Goal: Browse casually

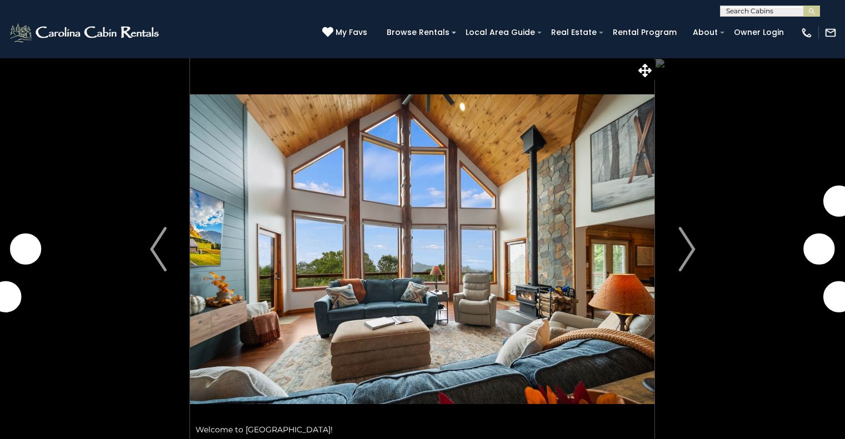
click at [675, 193] on button "Next" at bounding box center [687, 249] width 64 height 383
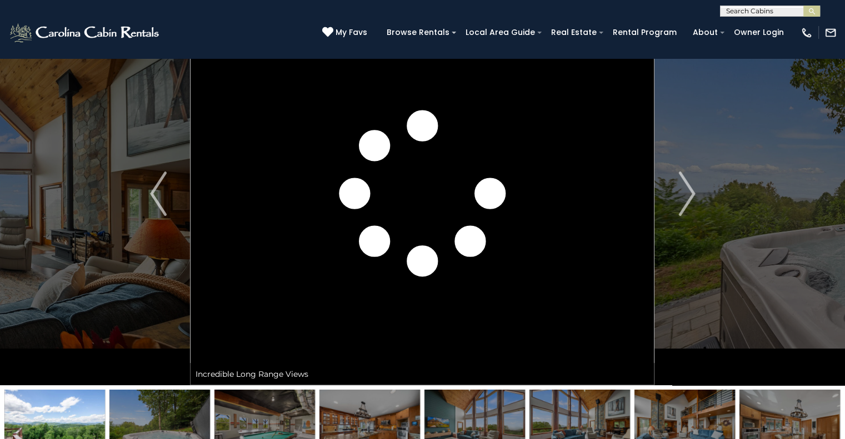
click at [675, 193] on button "Next" at bounding box center [687, 193] width 64 height 383
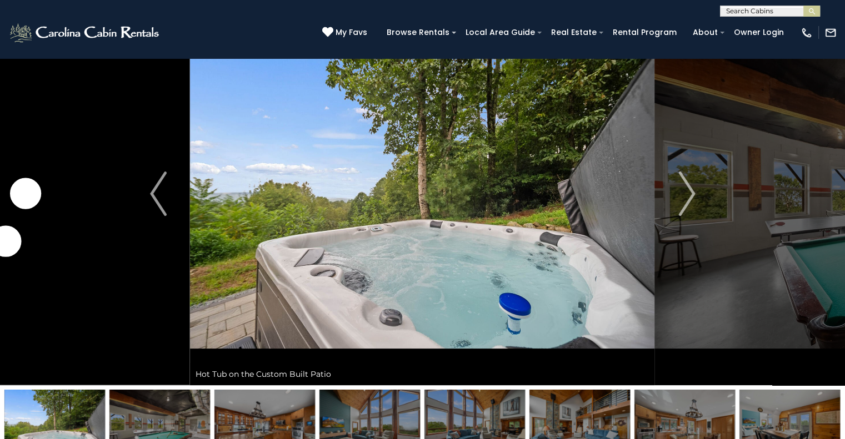
click at [675, 193] on button "Next" at bounding box center [687, 193] width 64 height 383
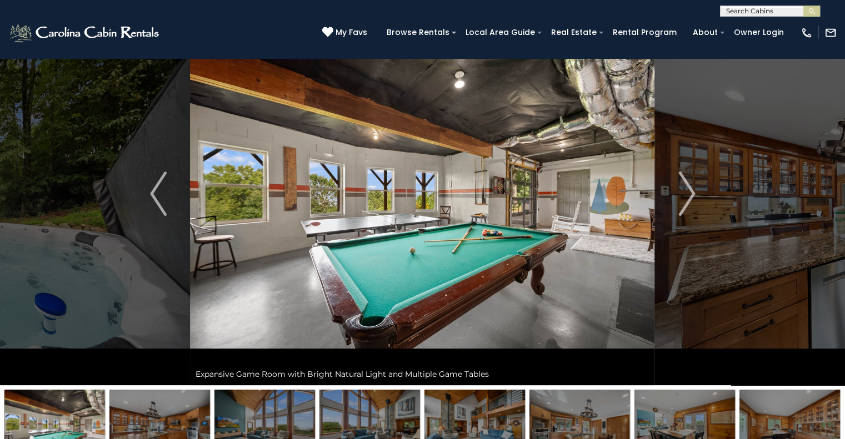
click at [675, 193] on button "Next" at bounding box center [687, 193] width 64 height 383
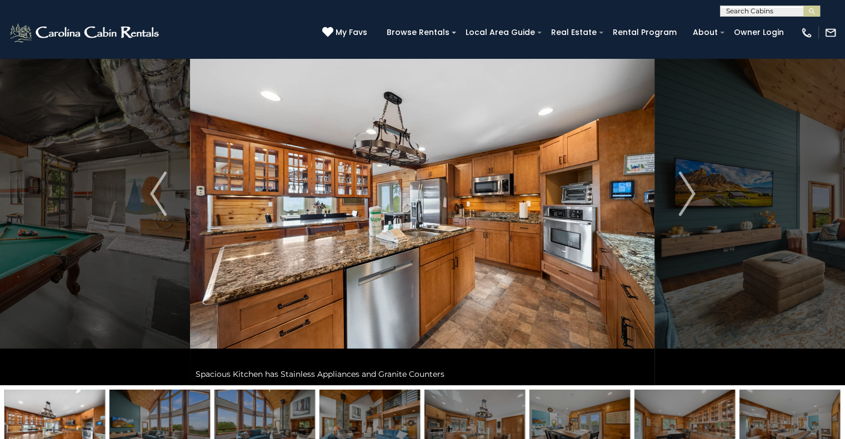
click at [675, 193] on button "Next" at bounding box center [687, 193] width 64 height 383
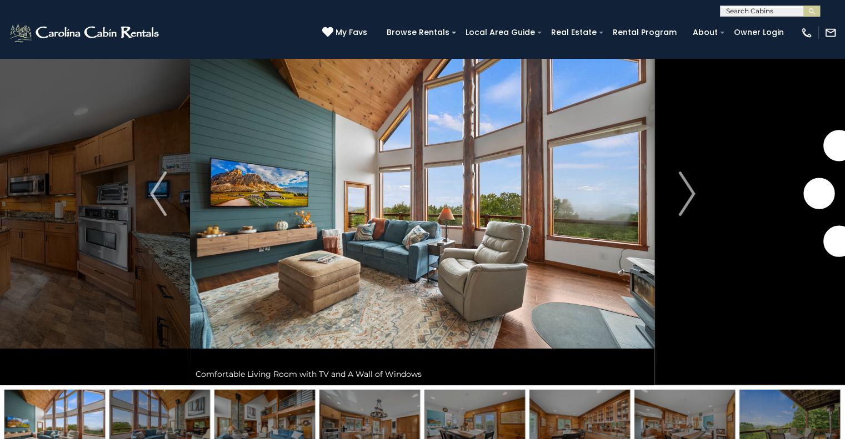
click at [675, 193] on button "Next" at bounding box center [687, 193] width 64 height 383
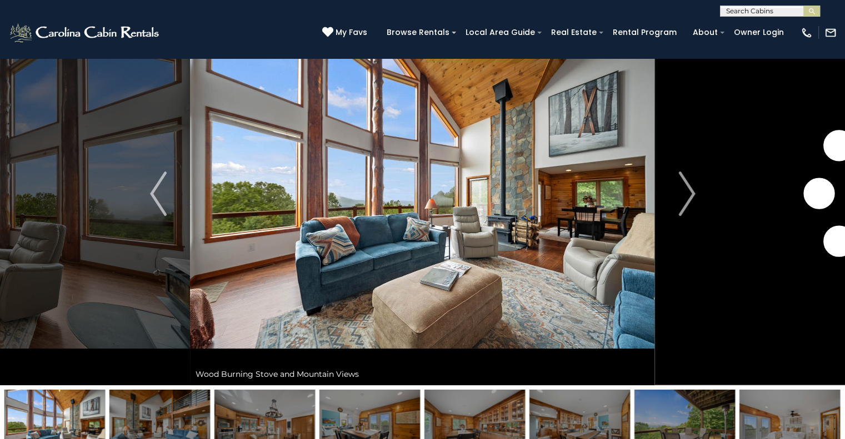
click at [675, 193] on button "Next" at bounding box center [687, 193] width 64 height 383
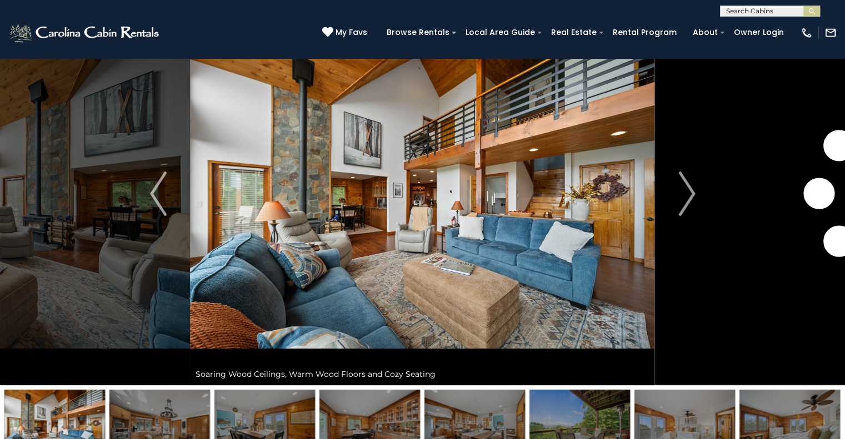
click at [675, 193] on button "Next" at bounding box center [687, 193] width 64 height 383
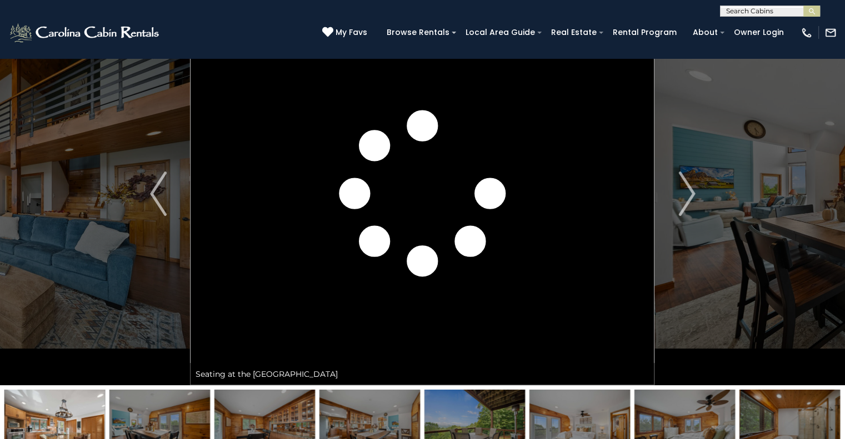
click at [675, 193] on button "Next" at bounding box center [687, 193] width 64 height 383
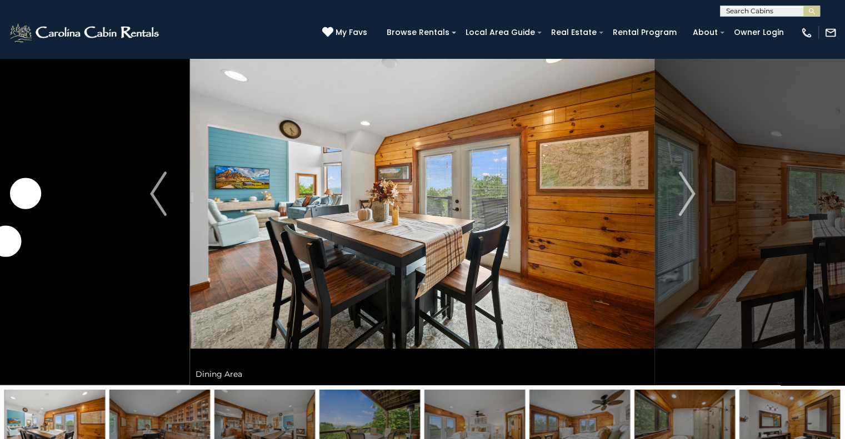
click at [675, 193] on button "Next" at bounding box center [687, 193] width 64 height 383
